Goal: Task Accomplishment & Management: Manage account settings

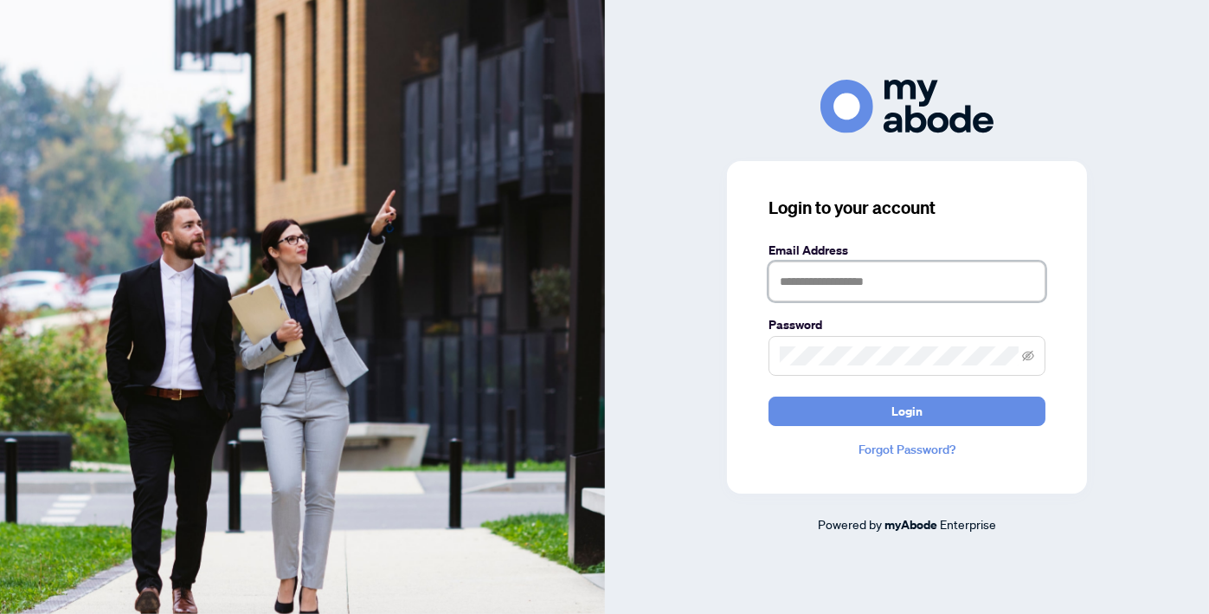
click at [910, 283] on input "text" at bounding box center [907, 281] width 277 height 40
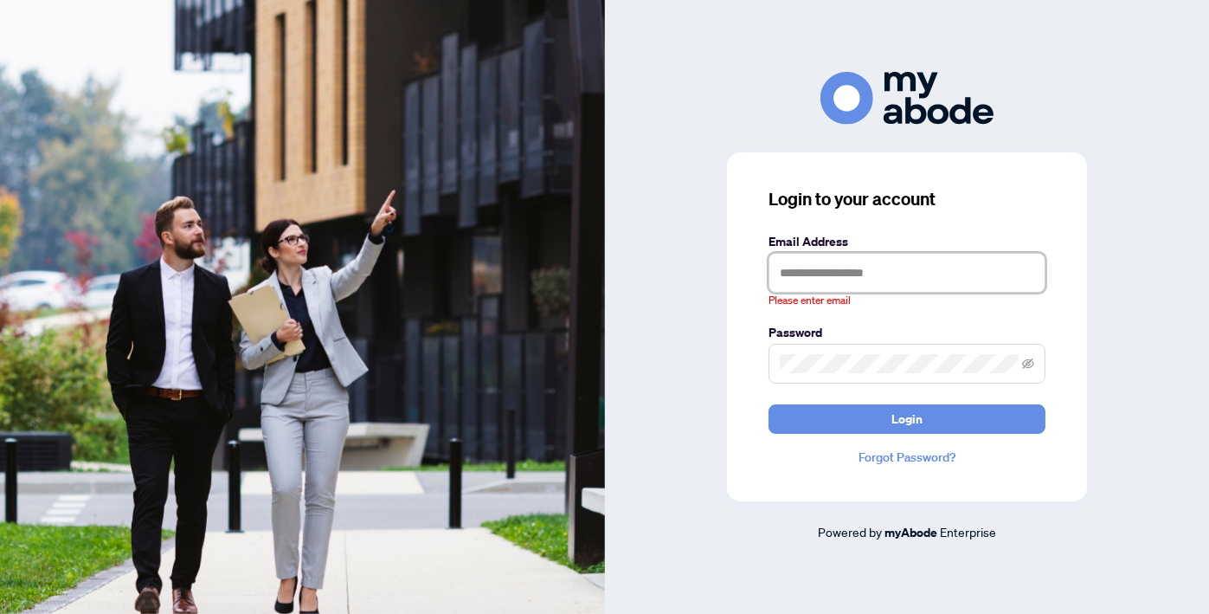
type input "**********"
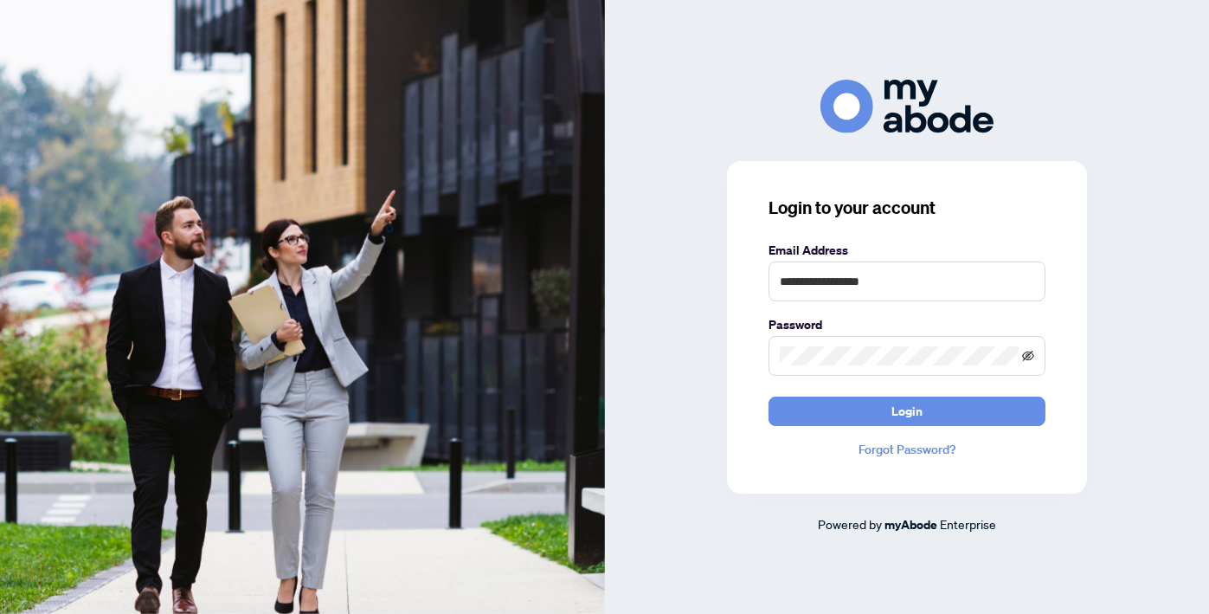
click at [1034, 355] on icon "eye-invisible" at bounding box center [1028, 355] width 12 height 10
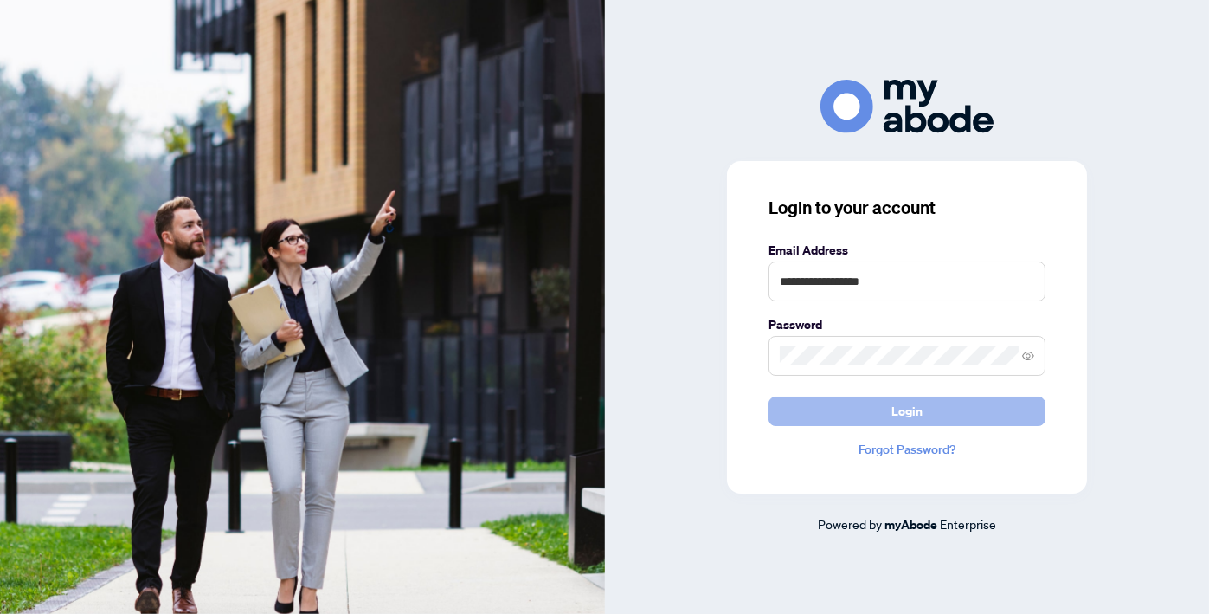
click at [894, 422] on span "Login" at bounding box center [907, 411] width 31 height 28
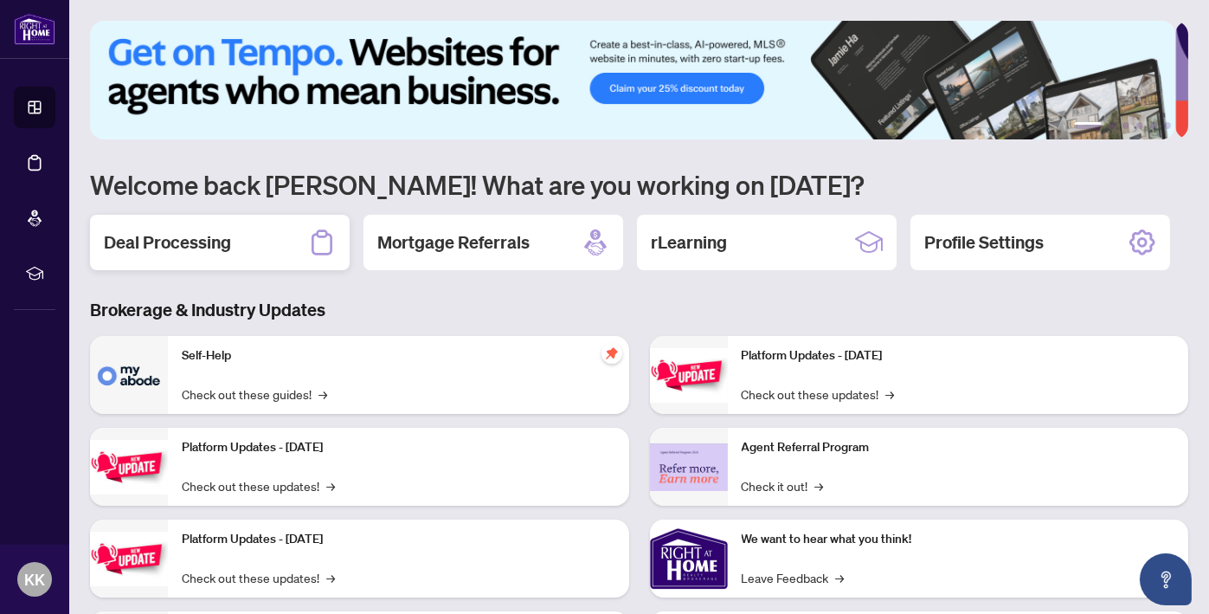
click at [263, 244] on div "Deal Processing" at bounding box center [220, 242] width 260 height 55
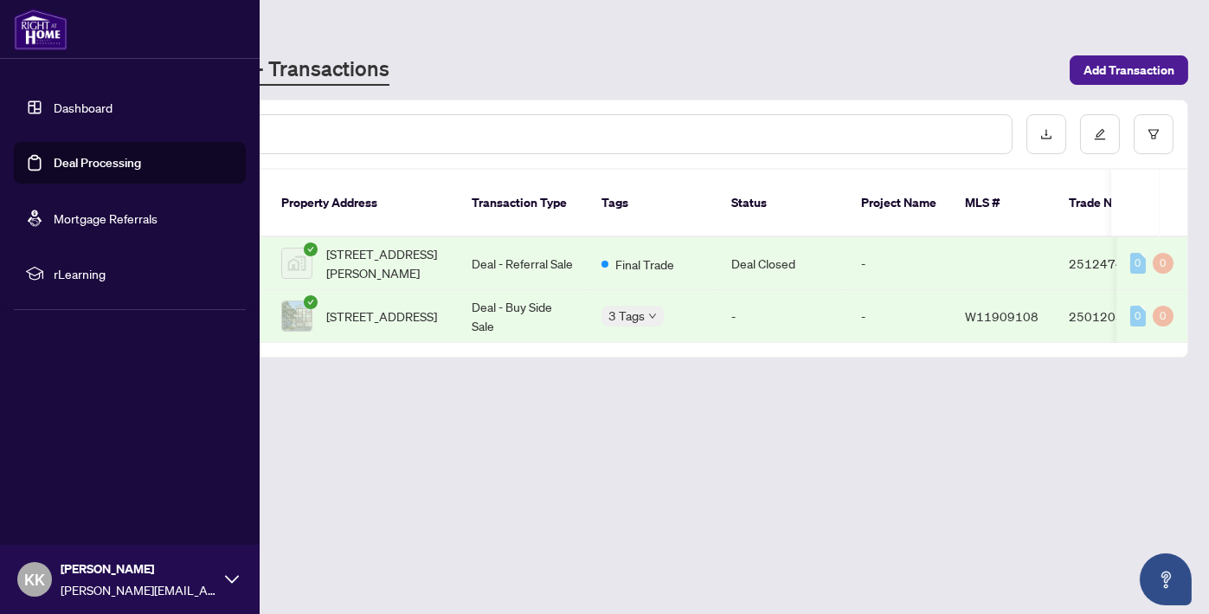
click at [100, 216] on link "Mortgage Referrals" at bounding box center [106, 218] width 104 height 16
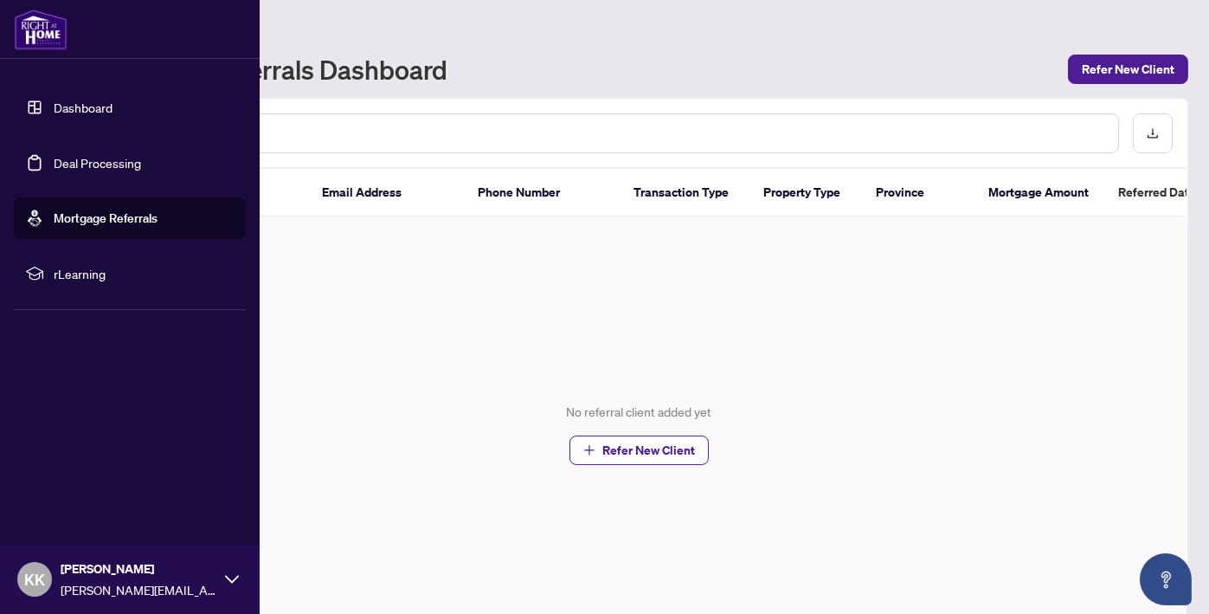
click at [88, 100] on link "Dashboard" at bounding box center [83, 108] width 59 height 16
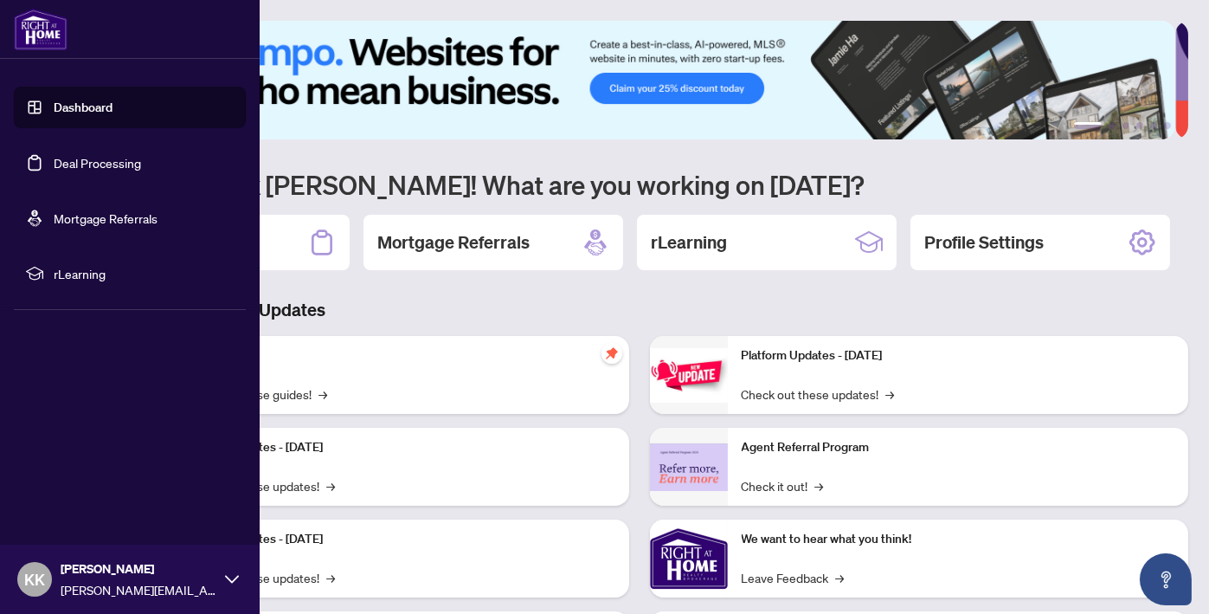
click at [62, 109] on link "Dashboard" at bounding box center [83, 108] width 59 height 16
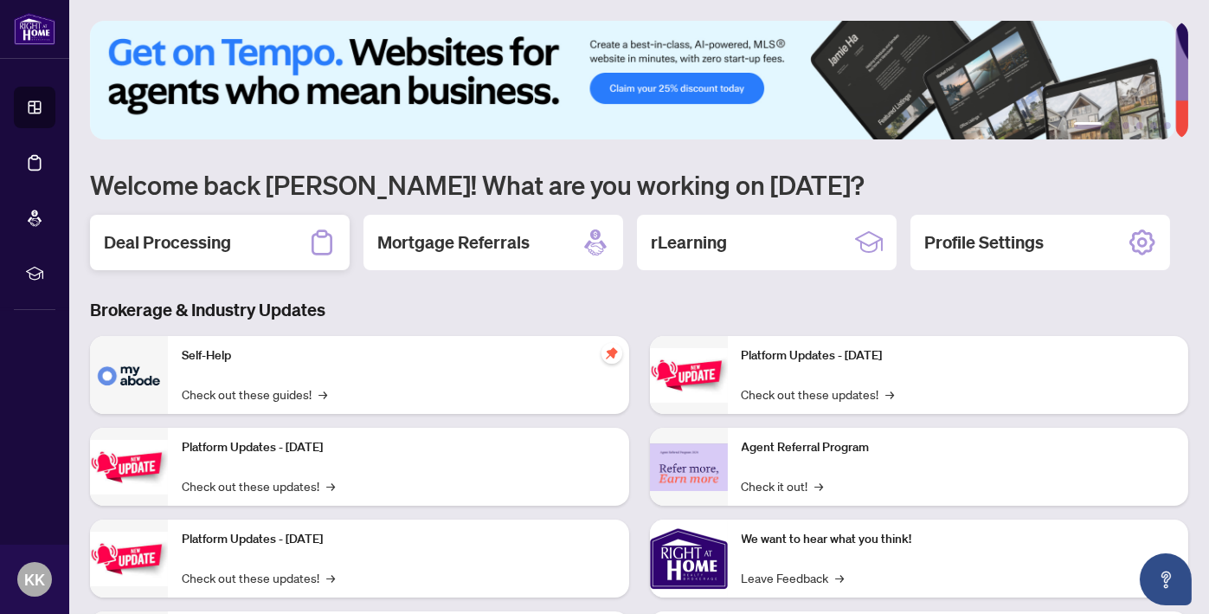
click at [247, 249] on div "Deal Processing" at bounding box center [220, 242] width 260 height 55
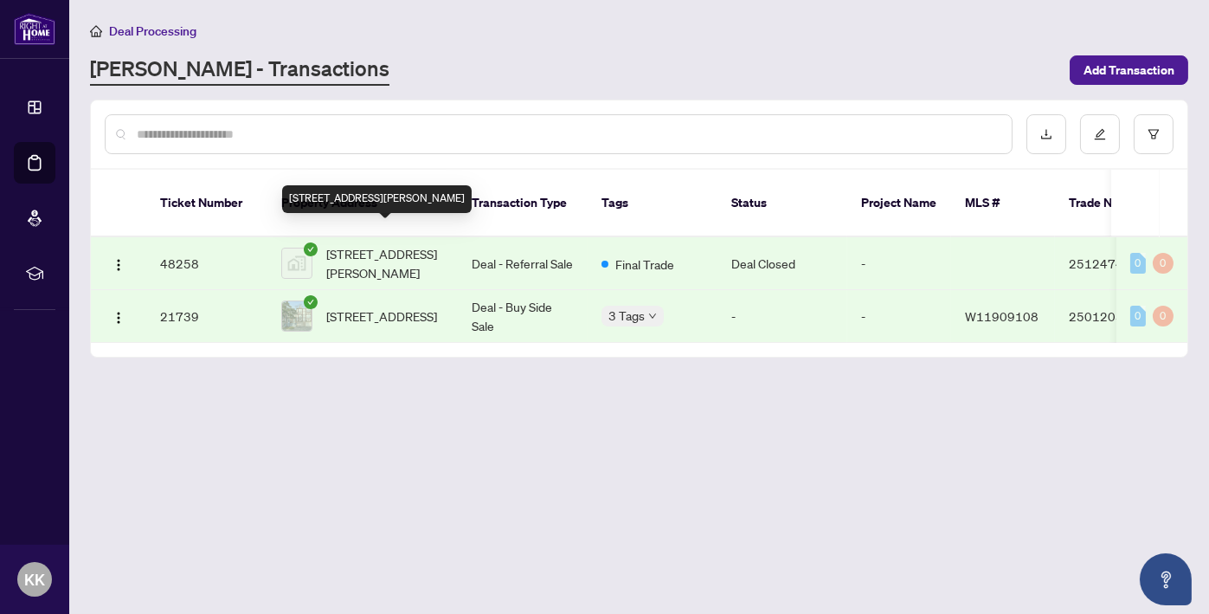
click at [360, 244] on span "[STREET_ADDRESS][PERSON_NAME]" at bounding box center [385, 263] width 118 height 38
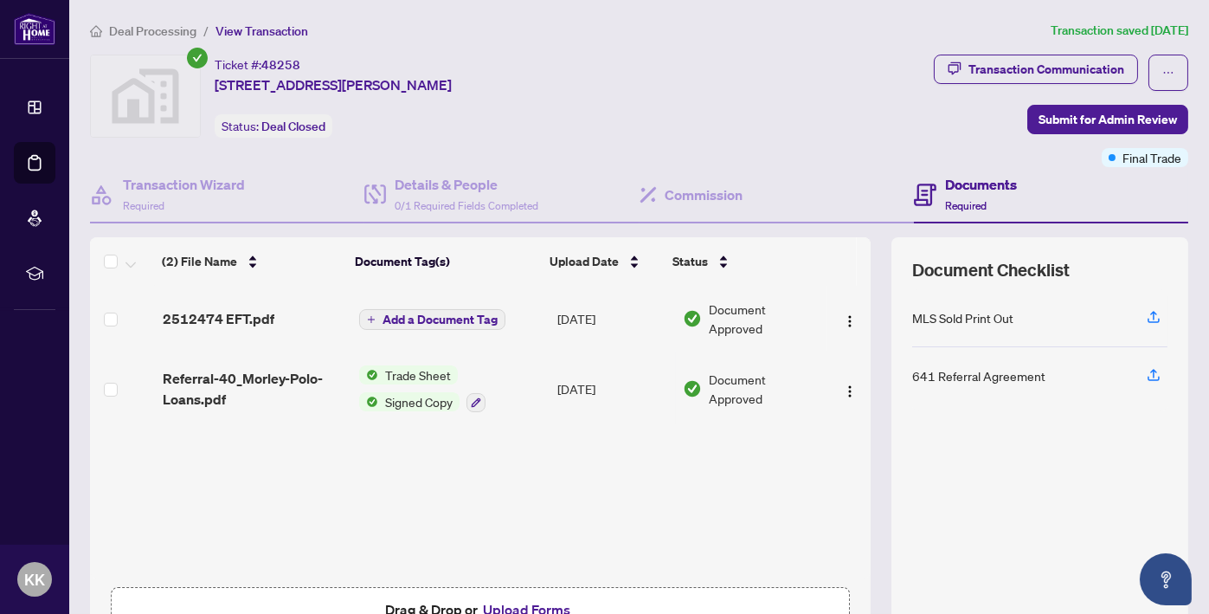
scroll to position [110, 0]
